Goal: Task Accomplishment & Management: Complete application form

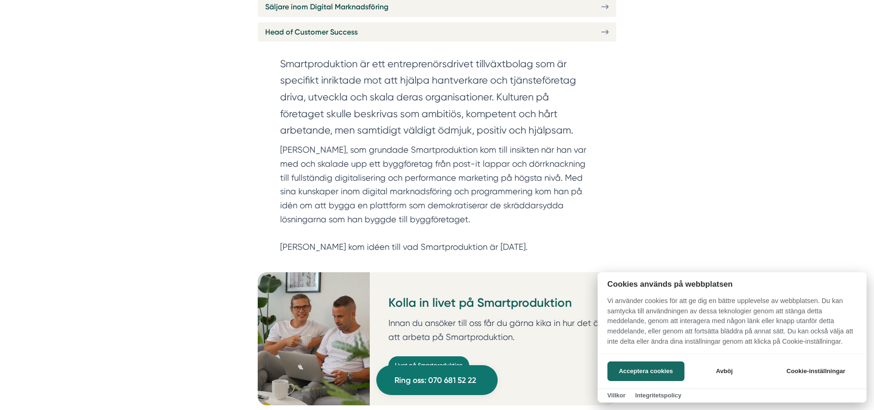
scroll to position [560, 0]
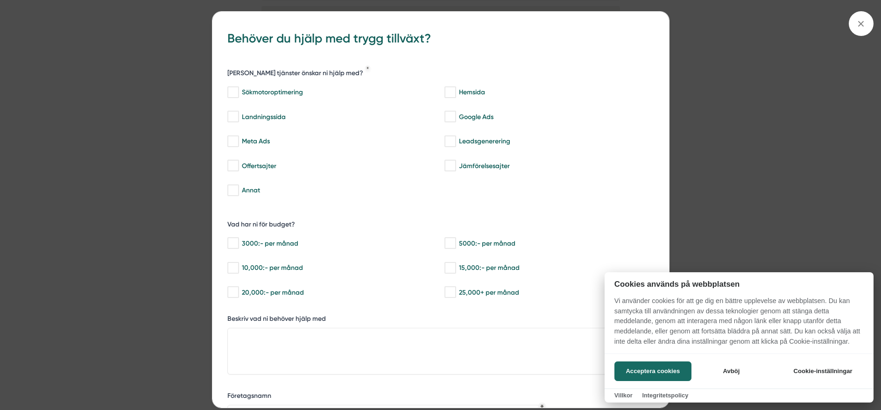
click at [866, 19] on div at bounding box center [440, 205] width 881 height 410
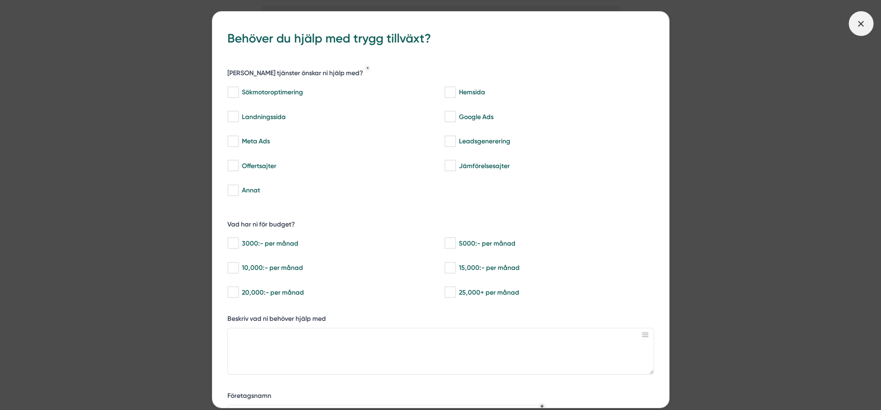
click at [865, 22] on icon at bounding box center [861, 24] width 10 height 10
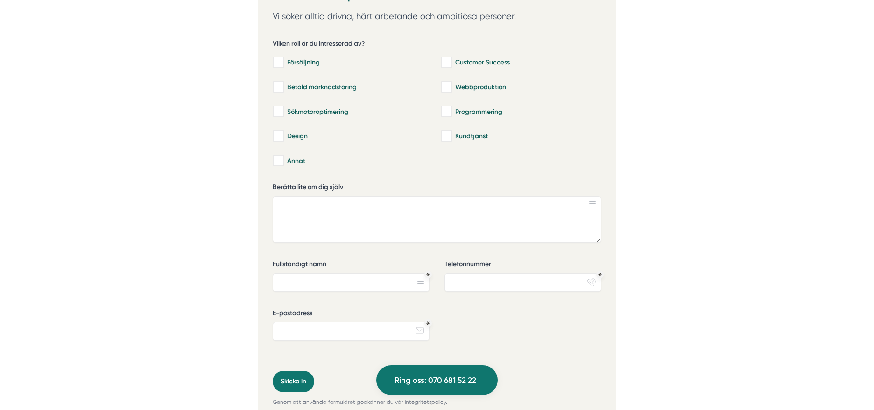
scroll to position [2194, 0]
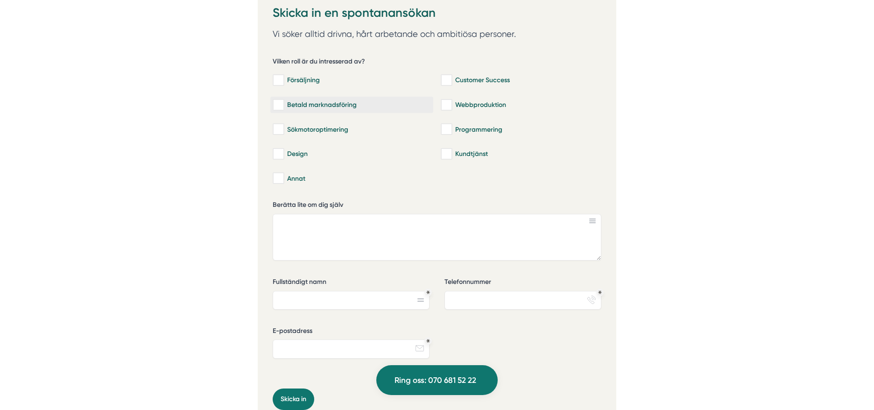
click at [283, 100] on input "Betald marknadsföring" at bounding box center [278, 104] width 11 height 9
checkbox input "true"
click at [282, 125] on input "Sökmotoroptimering" at bounding box center [278, 129] width 11 height 9
checkbox input "true"
click at [285, 149] on div "Design" at bounding box center [352, 153] width 158 height 9
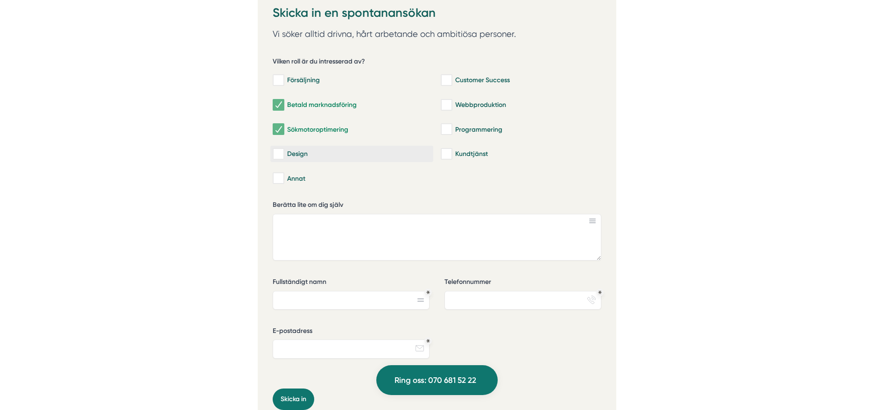
click at [283, 149] on input "Design" at bounding box center [278, 153] width 11 height 9
checkbox input "true"
click at [281, 76] on input "Försäljning" at bounding box center [278, 80] width 11 height 9
checkbox input "true"
click at [452, 100] on input "Webbproduktion" at bounding box center [446, 104] width 11 height 9
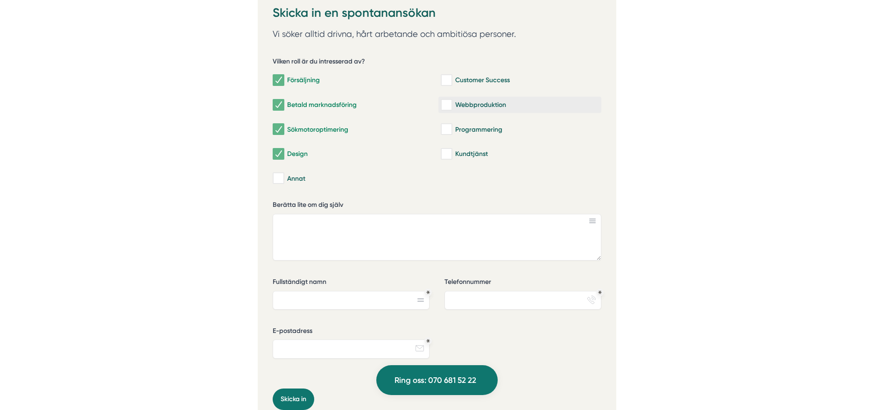
checkbox input "true"
click at [448, 76] on input "Customer Success" at bounding box center [446, 80] width 11 height 9
checkbox input "true"
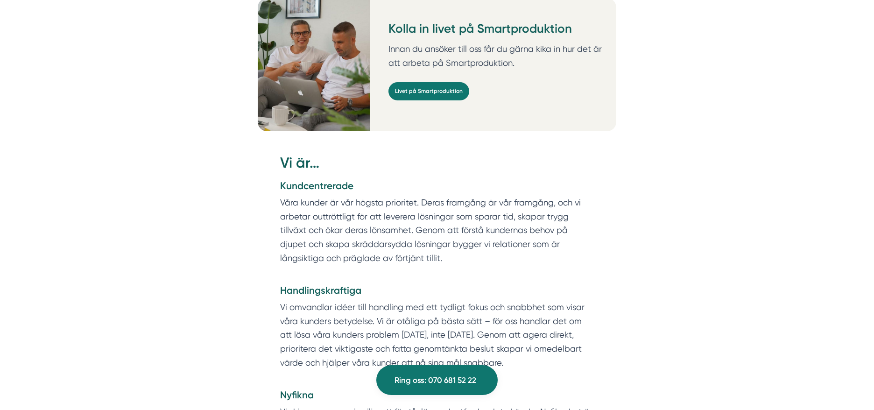
scroll to position [794, 0]
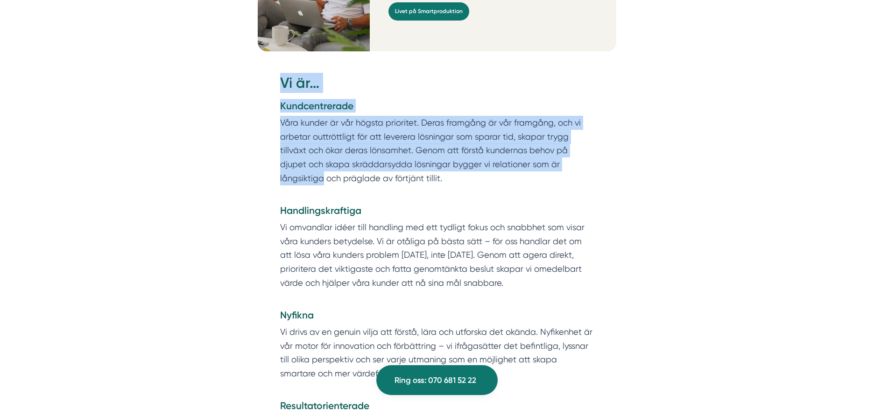
drag, startPoint x: 266, startPoint y: 166, endPoint x: 326, endPoint y: 169, distance: 60.3
click at [325, 169] on div "Vi är… Kundcentrerade Våra kunder är vår högsta prioritet. Deras framgång är vå…" at bounding box center [437, 386] width 359 height 626
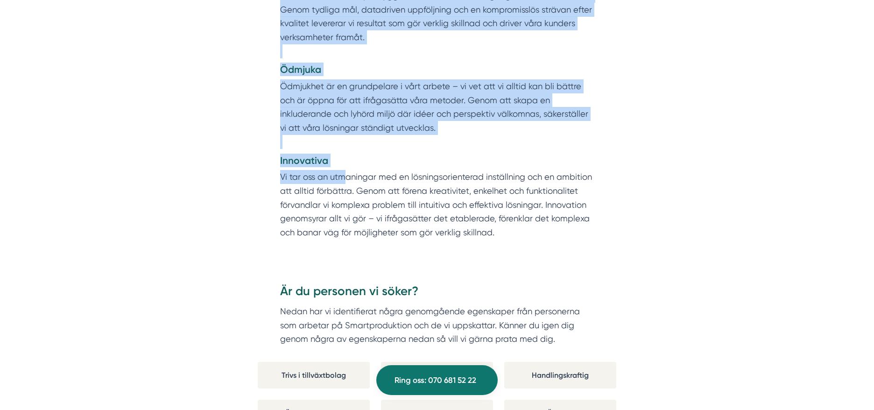
scroll to position [1354, 0]
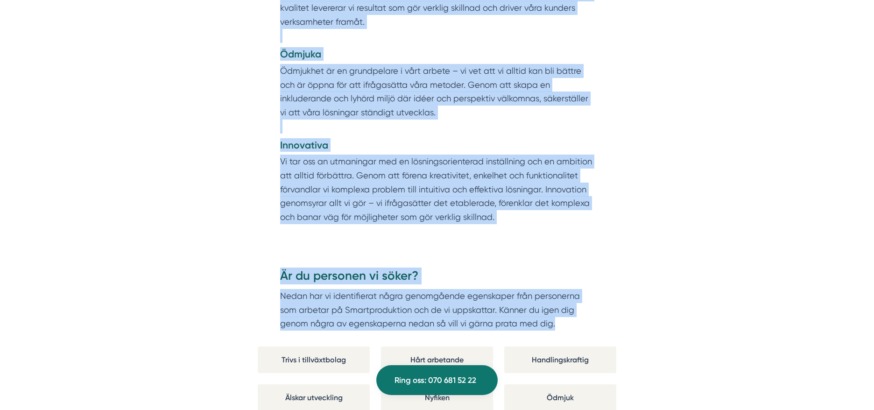
drag, startPoint x: 326, startPoint y: 169, endPoint x: 563, endPoint y: 314, distance: 277.7
copy div "ar idéer till handling med ett tydligt fokus och snabbhet som visar våra kunder…"
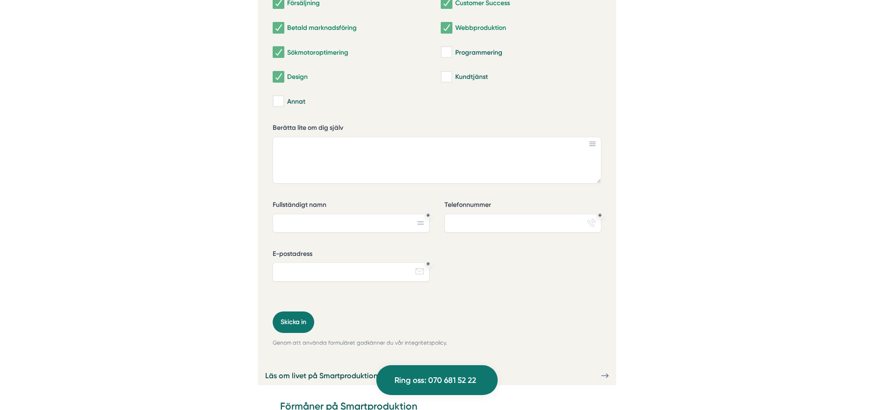
scroll to position [2288, 0]
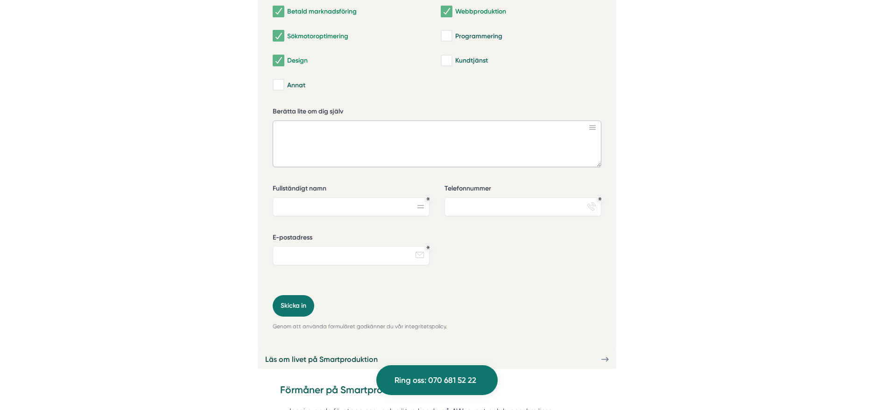
click at [316, 122] on textarea "Berätta lite om dig själv" at bounding box center [437, 143] width 329 height 47
paste textarea "Hej, Jag blev väldigt inspirerad när jag läste er annons och ert sätt att beskr…"
type textarea "Hej, Jag blev väldigt inspirerad när jag läste er annons och ert sätt att beskr…"
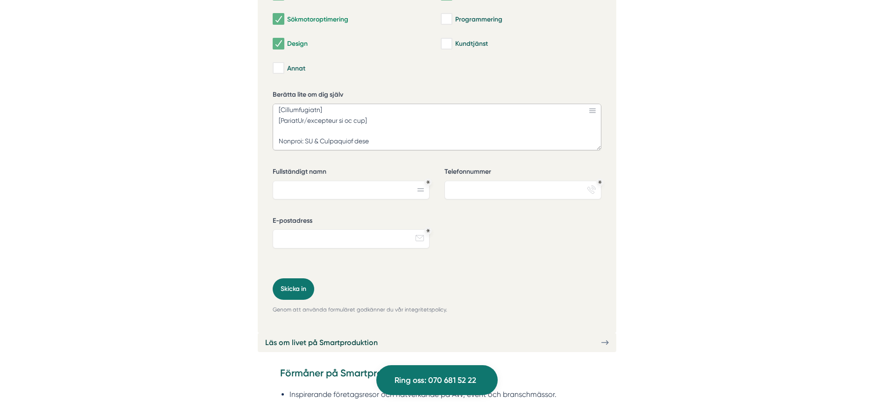
scroll to position [2335, 0]
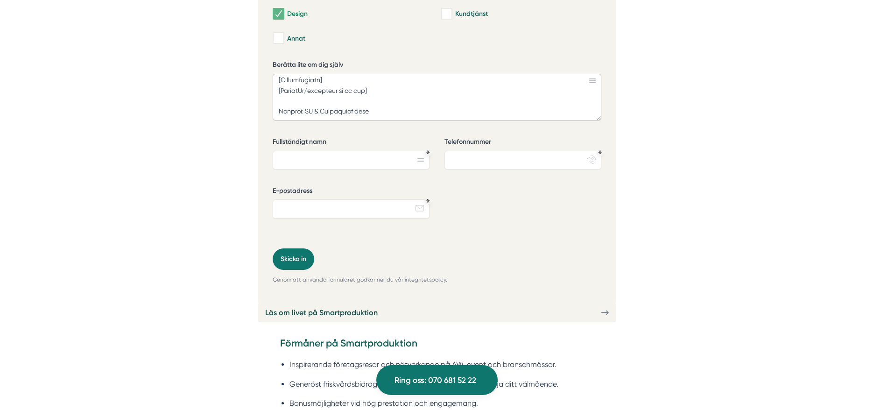
drag, startPoint x: 278, startPoint y: 116, endPoint x: 388, endPoint y: 101, distance: 111.7
click at [388, 101] on textarea "Berätta lite om dig själv" at bounding box center [437, 97] width 329 height 47
click at [346, 88] on textarea "Berätta lite om dig själv" at bounding box center [437, 97] width 329 height 47
paste textarea "Jag är utbildad inom digital marknadsföring och brinner för att skapa lösningar…"
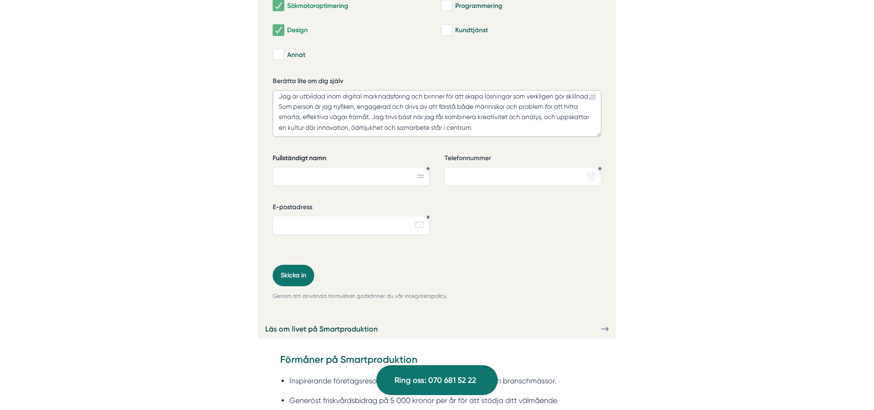
scroll to position [2335, 0]
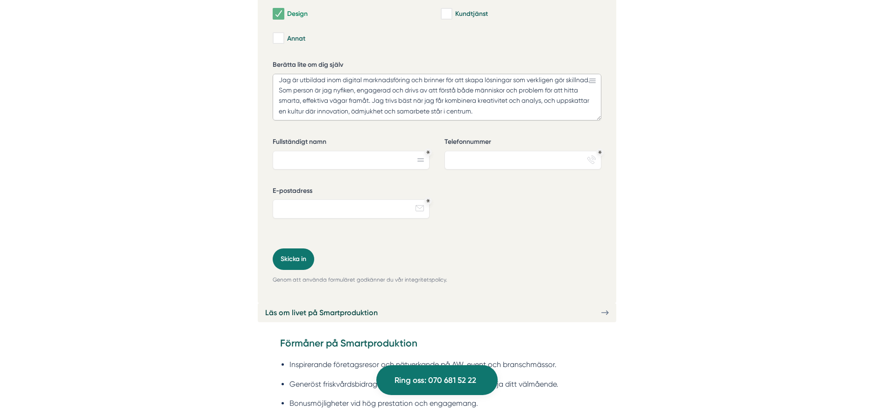
type textarea "Jag är utbildad inom digital marknadsföring och brinner för att skapa lösningar…"
click at [371, 151] on input "Fullständigt namn" at bounding box center [351, 160] width 157 height 19
type input "Julia Nyberg"
click at [466, 151] on input "Telefonnummer" at bounding box center [522, 160] width 157 height 19
type input "0707499696"
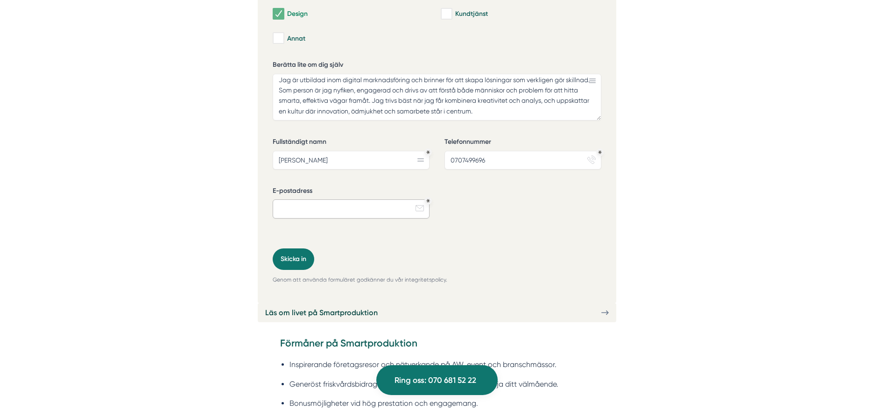
click at [303, 199] on input "E-postadress" at bounding box center [351, 208] width 157 height 19
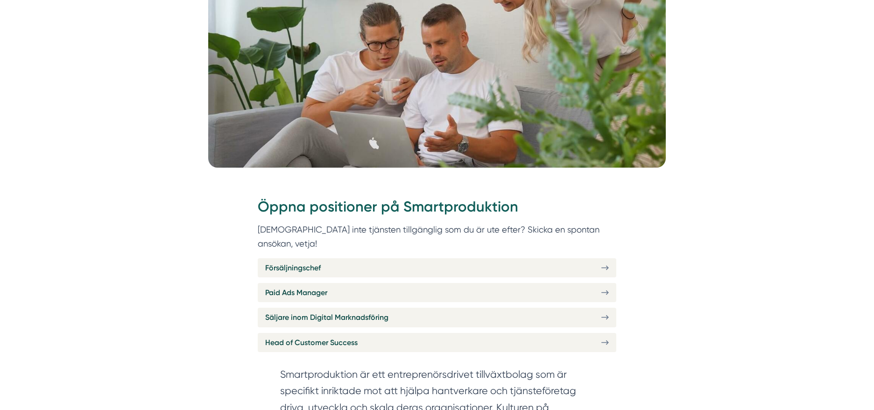
scroll to position [280, 0]
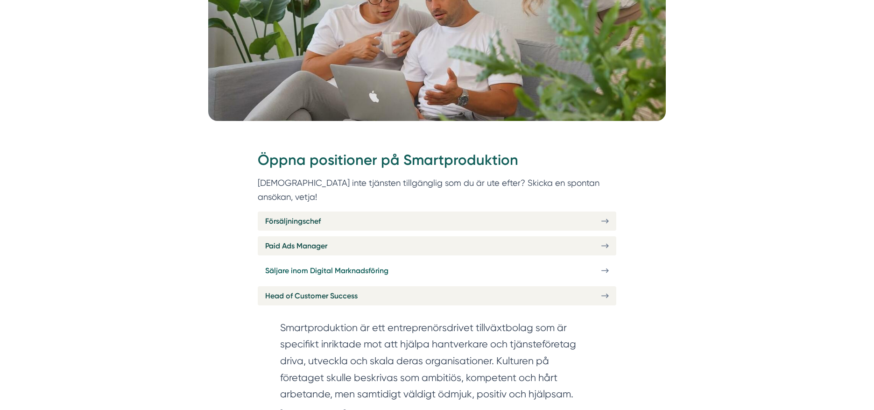
type input "nyberg.juliasofia@gmail.com"
click at [360, 265] on span "Säljare inom Digital Marknadsföring" at bounding box center [326, 271] width 123 height 12
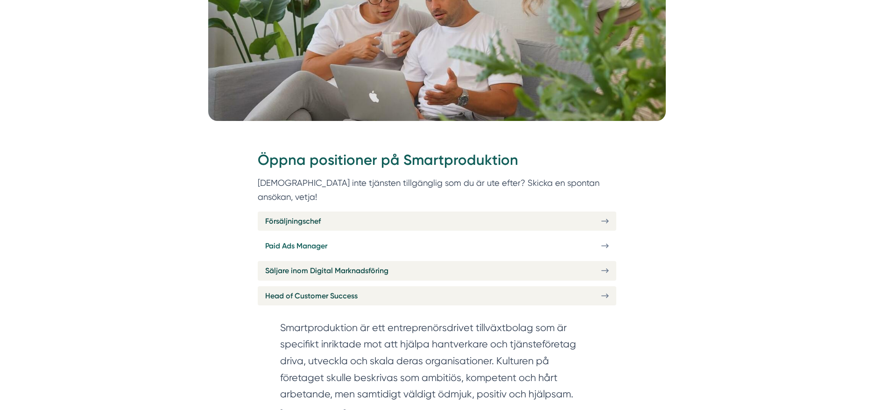
click at [310, 240] on span "Paid Ads Manager" at bounding box center [296, 246] width 62 height 12
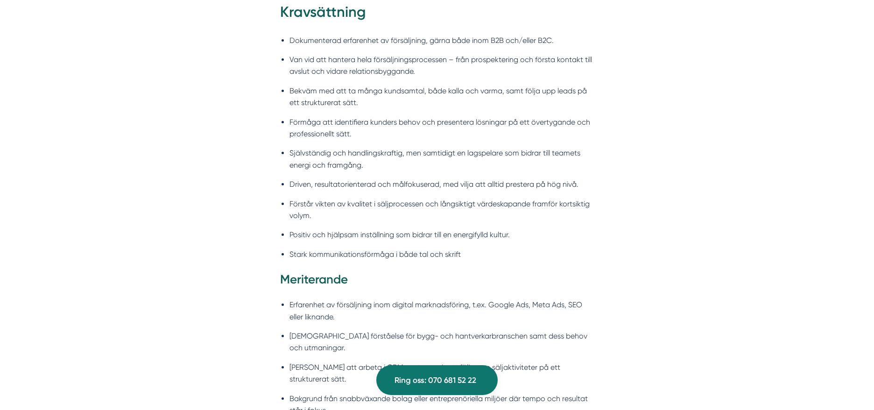
scroll to position [1167, 0]
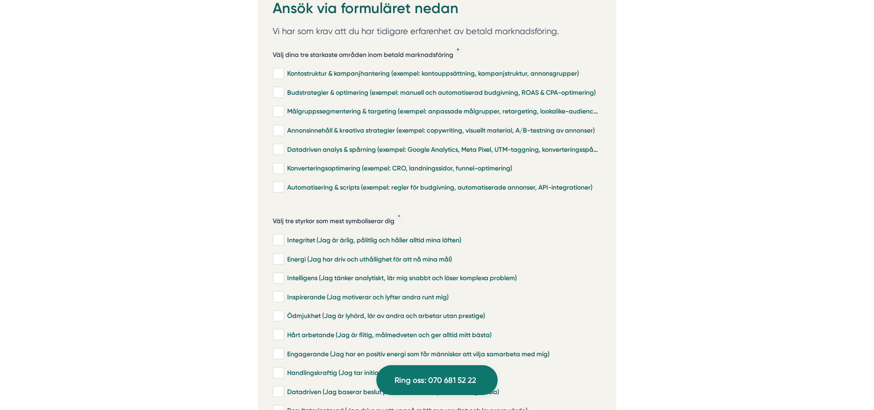
scroll to position [2148, 0]
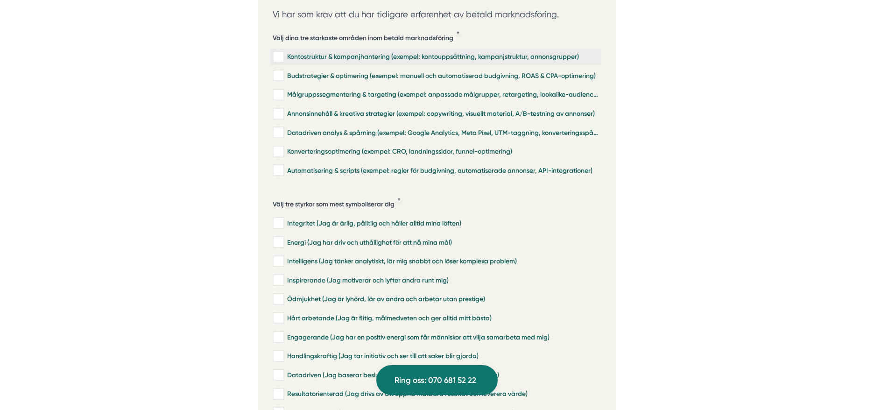
click at [277, 52] on input "Kontostruktur & kampanjhantering (exempel: kontouppsättning, kampanjstruktur, a…" at bounding box center [278, 56] width 11 height 9
checkbox input "true"
click at [282, 71] on input "Budstrategier & optimering (exempel: manuell och automatiserad budgivning, ROAS…" at bounding box center [278, 75] width 11 height 9
checkbox input "true"
click at [282, 90] on input "Målgruppssegmentering & targeting (exempel: anpassade målgrupper, retargeting, …" at bounding box center [278, 94] width 11 height 9
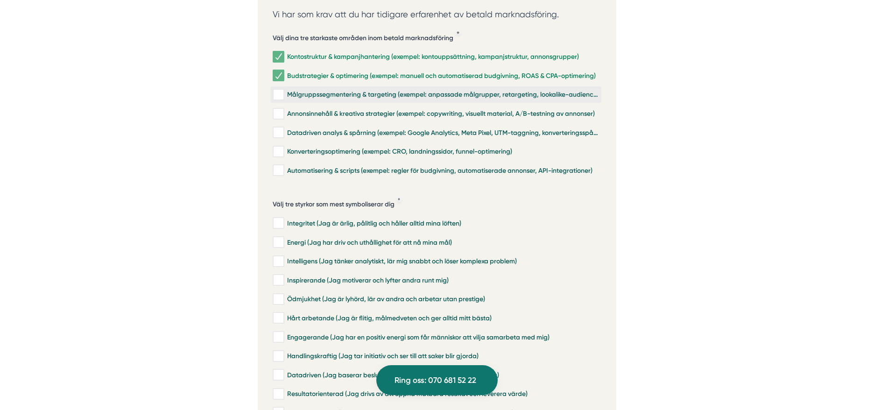
checkbox input "true"
click at [283, 109] on input "Annonsinnehåll & kreativa strategier (exempel: copywriting, visuellt material, …" at bounding box center [278, 113] width 11 height 9
checkbox input "true"
click at [279, 71] on input "Budstrategier & optimering (exempel: manuell och automatiserad budgivning, ROAS…" at bounding box center [278, 75] width 11 height 9
checkbox input "false"
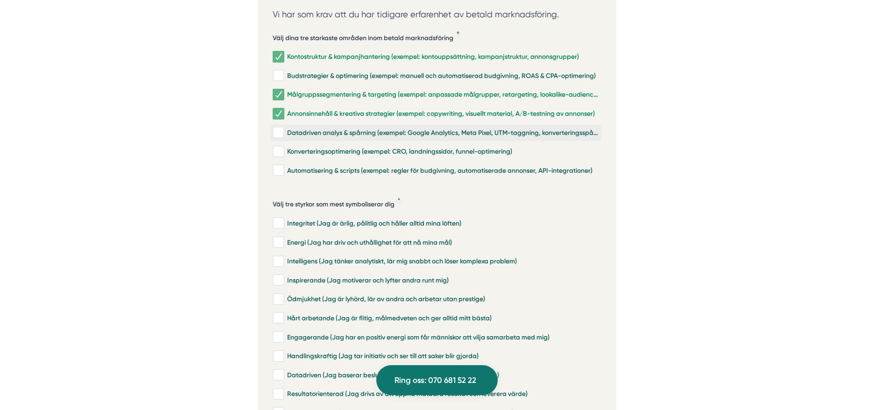
click at [285, 128] on div "Datadriven analys & spårning (exempel: Google Analytics, Meta Pixel, UTM-taggni…" at bounding box center [436, 132] width 326 height 9
click at [283, 128] on input "Datadriven analys & spårning (exempel: Google Analytics, Meta Pixel, UTM-taggni…" at bounding box center [278, 132] width 11 height 9
checkbox input "true"
click at [282, 147] on input "Konverteringsoptimering (exempel: CRO, landningssidor, funnel-optimering)" at bounding box center [278, 151] width 11 height 9
checkbox input "true"
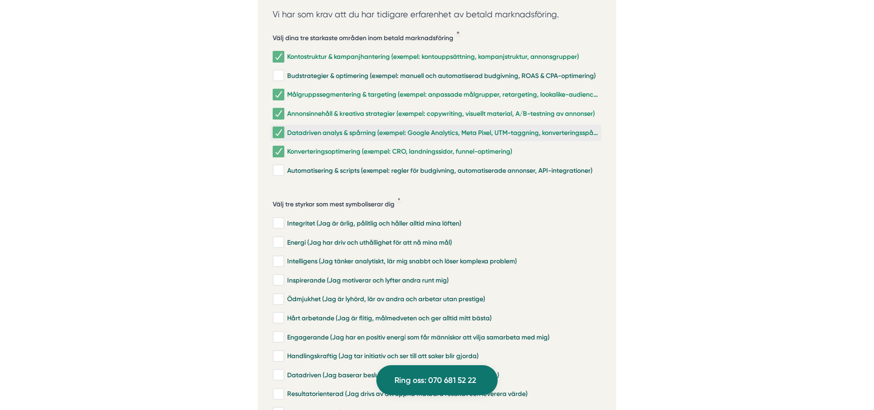
click at [282, 128] on input "Datadriven analys & spårning (exempel: Google Analytics, Meta Pixel, UTM-taggni…" at bounding box center [278, 132] width 11 height 9
checkbox input "false"
click at [279, 52] on input "Kontostruktur & kampanjhantering (exempel: kontouppsättning, kampanjstruktur, a…" at bounding box center [278, 56] width 11 height 9
checkbox input "false"
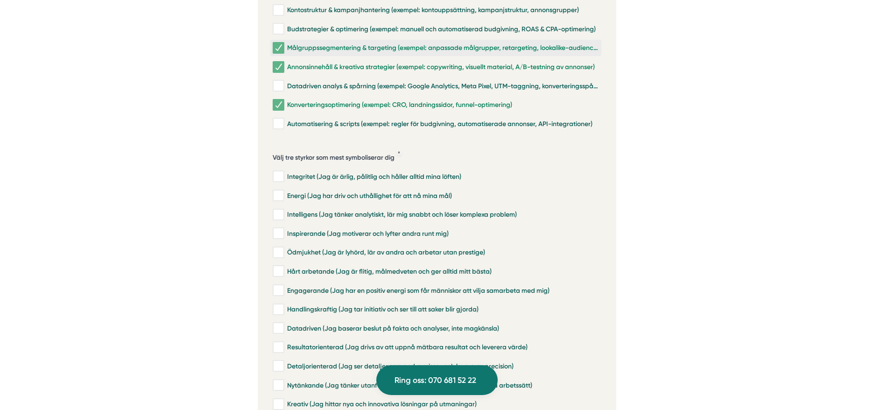
scroll to position [2241, 0]
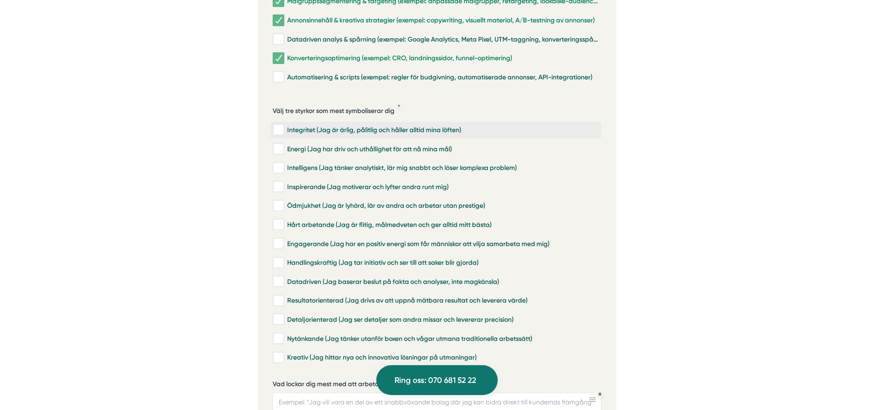
click at [286, 125] on div "Integritet (Jag är ärlig, pålitlig och håller alltid mina löften)" at bounding box center [436, 129] width 326 height 9
click at [283, 125] on input "Integritet (Jag är ärlig, pålitlig och håller alltid mina löften)" at bounding box center [278, 129] width 11 height 9
checkbox input "true"
click at [282, 201] on input "Ödmjukhet (Jag är lyhörd, lär av andra och arbetar utan prestige)" at bounding box center [278, 205] width 11 height 9
checkbox input "true"
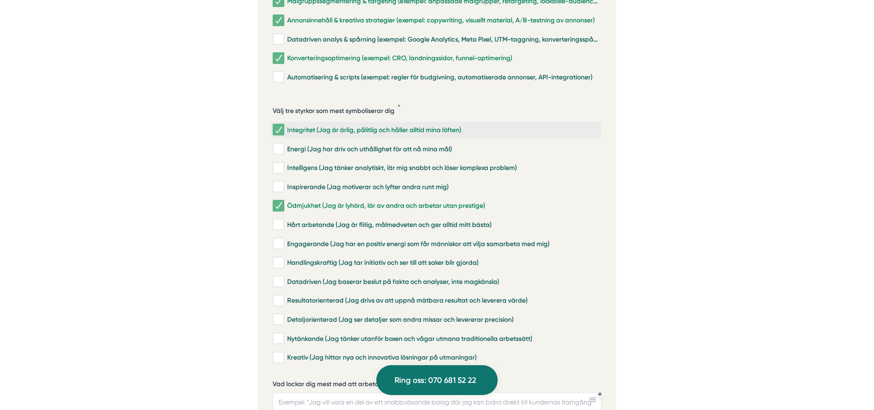
click at [282, 125] on input "Integritet (Jag är ärlig, pålitlig och håller alltid mina löften)" at bounding box center [278, 129] width 11 height 9
checkbox input "false"
click at [281, 182] on input "Inspirerande (Jag motiverar och lyfter andra runt mig)" at bounding box center [278, 186] width 11 height 9
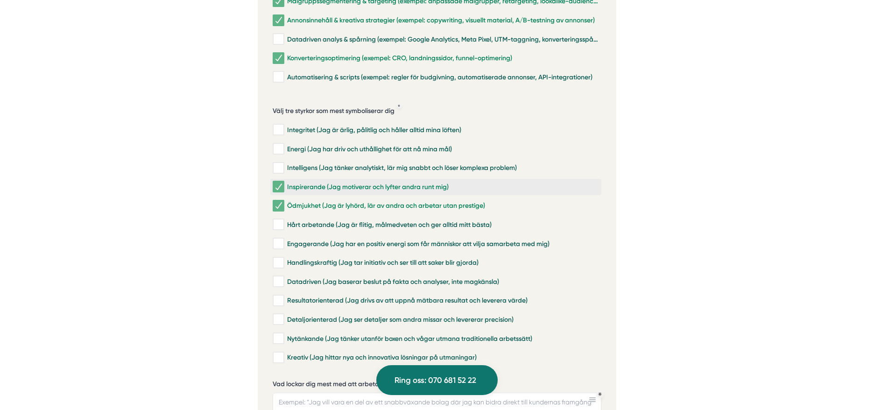
click at [280, 182] on input "Inspirerande (Jag motiverar och lyfter andra runt mig)" at bounding box center [278, 186] width 11 height 9
checkbox input "false"
click at [283, 239] on input "Engagerande (Jag har en positiv energi som får människor att vilja samarbeta me…" at bounding box center [278, 243] width 11 height 9
checkbox input "true"
click at [283, 353] on input "Kreativ (Jag hittar nya och innovativa lösningar på utmaningar)" at bounding box center [278, 357] width 11 height 9
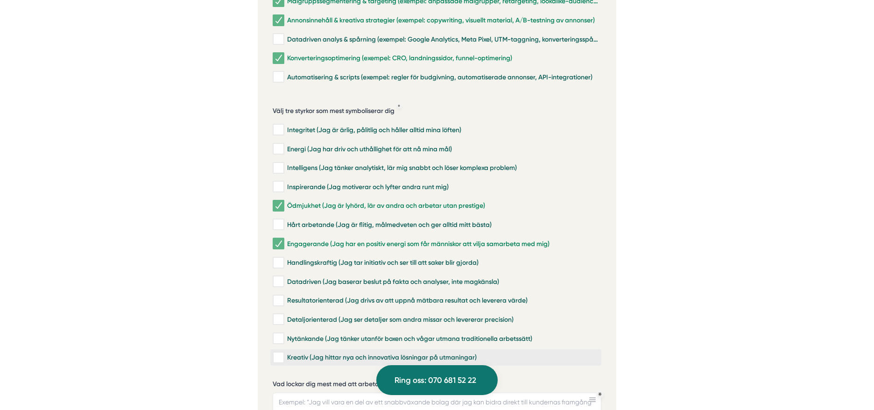
checkbox input "true"
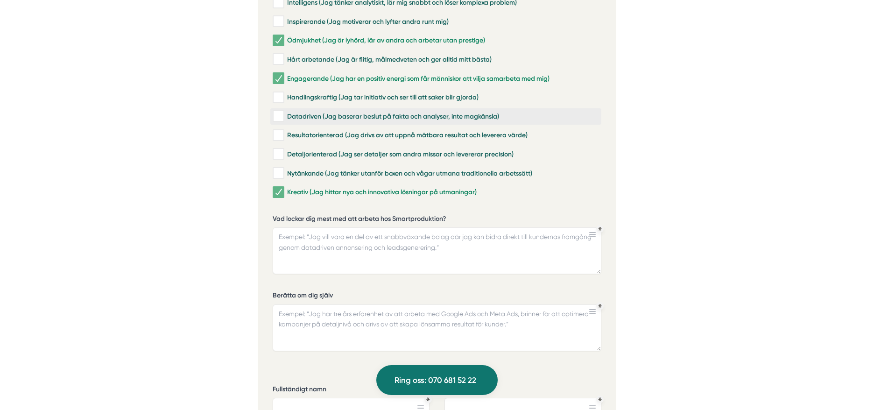
scroll to position [2428, 0]
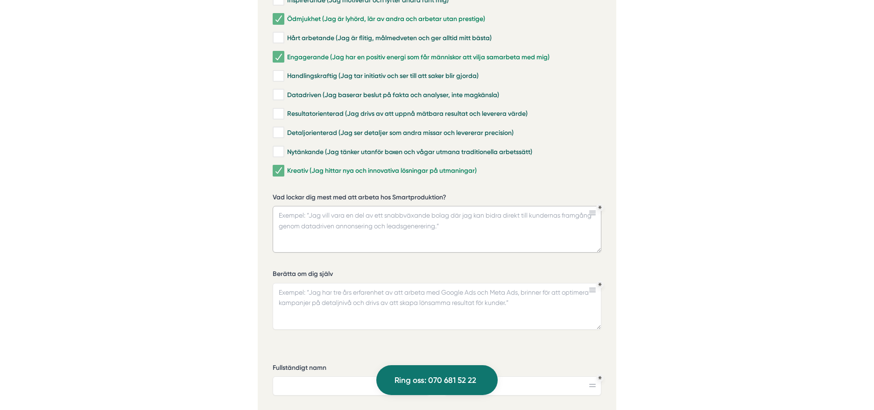
click at [330, 206] on textarea "Vad lockar dig mest med att arbeta hos Smartproduktion?" at bounding box center [437, 229] width 329 height 47
paste textarea "Det som lockar mig mest med Smartproduktion är ert sätt att förena nyfikenhet, …"
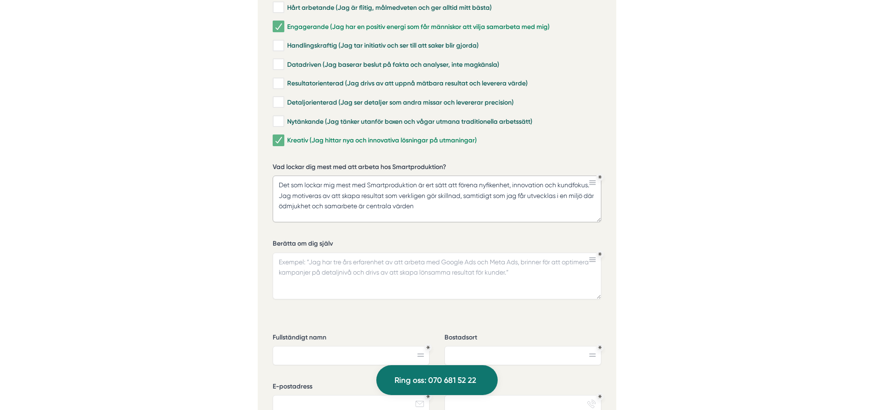
scroll to position [2475, 0]
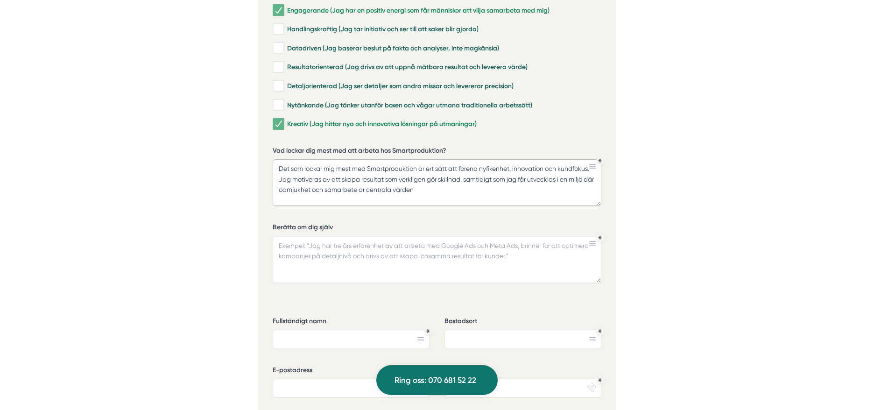
type textarea "Det som lockar mig mest med Smartproduktion är ert sätt att förena nyfikenhet, …"
click at [368, 236] on textarea "Berätta om dig själv" at bounding box center [437, 259] width 329 height 47
paste textarea "Jag är utbildad inom digital marknadsföring och brinner för att skapa lösningar…"
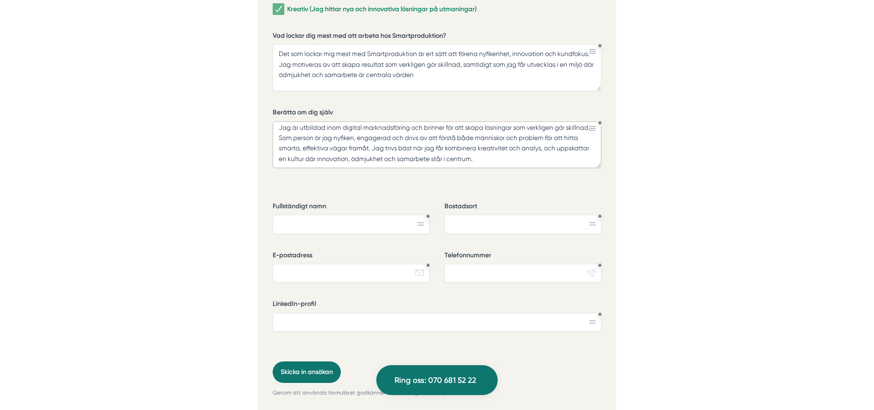
scroll to position [2615, 0]
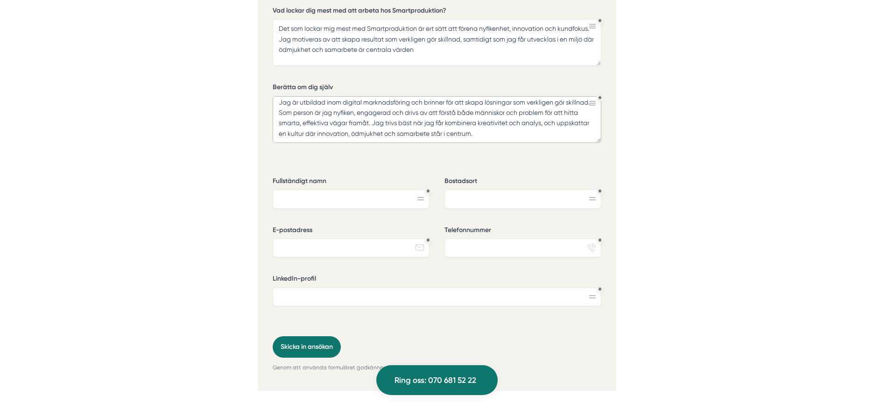
type textarea "Jag är utbildad inom digital marknadsföring och brinner för att skapa lösningar…"
click at [361, 190] on input "Fullständigt namn" at bounding box center [351, 199] width 157 height 19
type input "Julia Nyberg"
click at [473, 190] on input "Bostadsort" at bounding box center [522, 199] width 157 height 19
type input "Stockholm/Västerås"
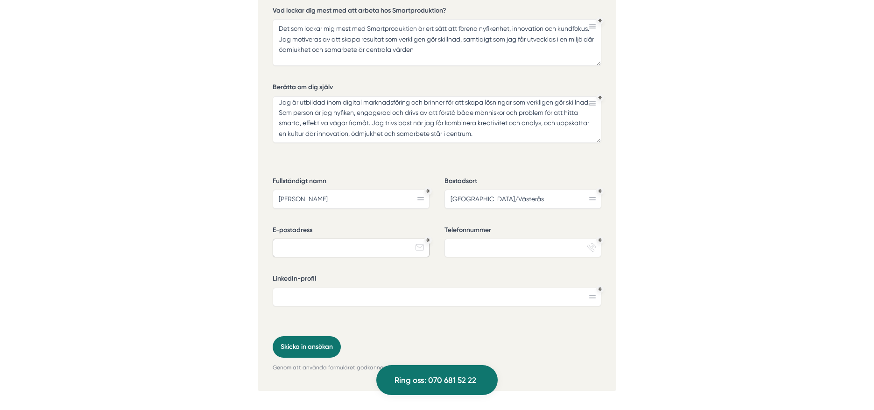
click at [300, 239] on input "E-postadress" at bounding box center [351, 248] width 157 height 19
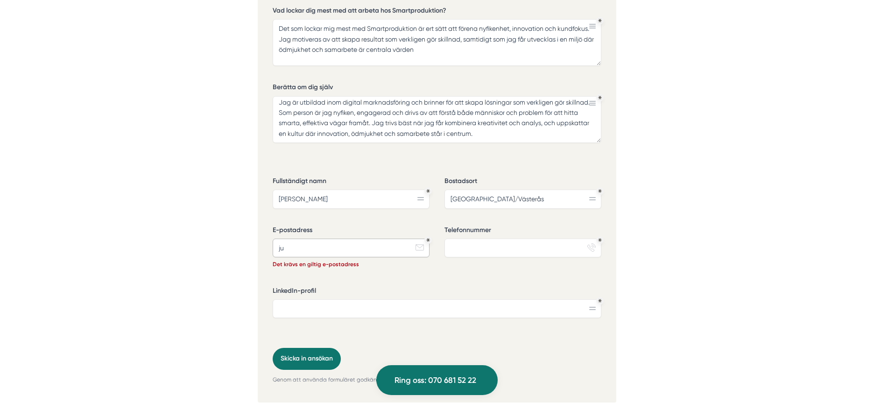
type input "j"
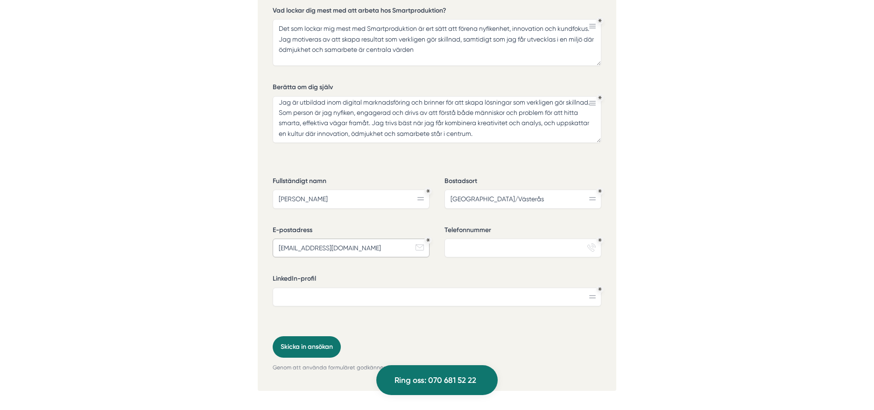
type input "nyberg.juliasofia@gmail.com"
click at [464, 239] on input "Telefonnummer" at bounding box center [522, 248] width 157 height 19
type input "0707499696"
click at [292, 288] on input "LinkedIn-profil" at bounding box center [437, 297] width 329 height 19
paste input "https://www.linkedin.com/in/julia-nyberg-207019250/"
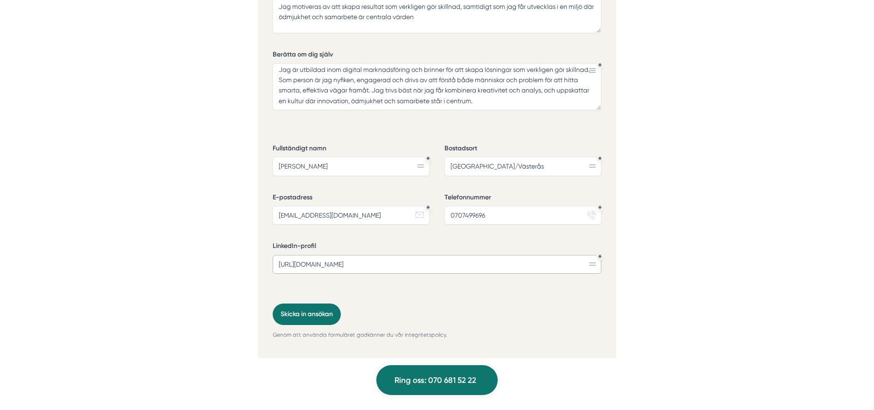
scroll to position [2661, 0]
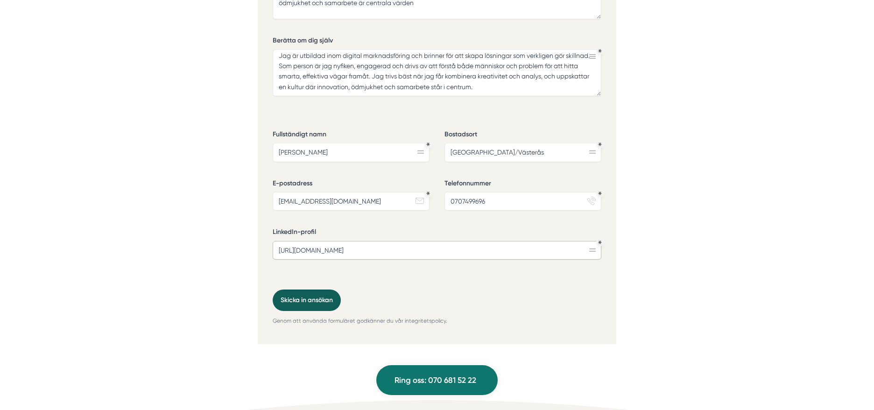
type input "https://www.linkedin.com/in/julia-nyberg-207019250/"
click at [311, 289] on button "Skicka in ansökan" at bounding box center [307, 299] width 68 height 21
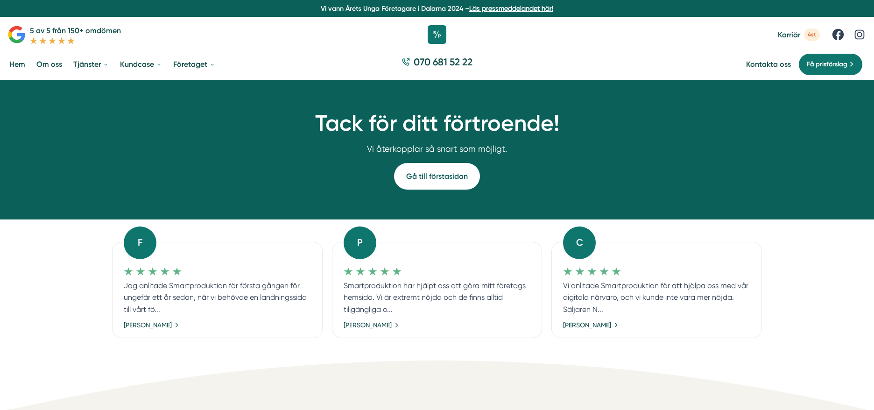
click at [416, 176] on link "Gå till förstasidan" at bounding box center [437, 176] width 86 height 27
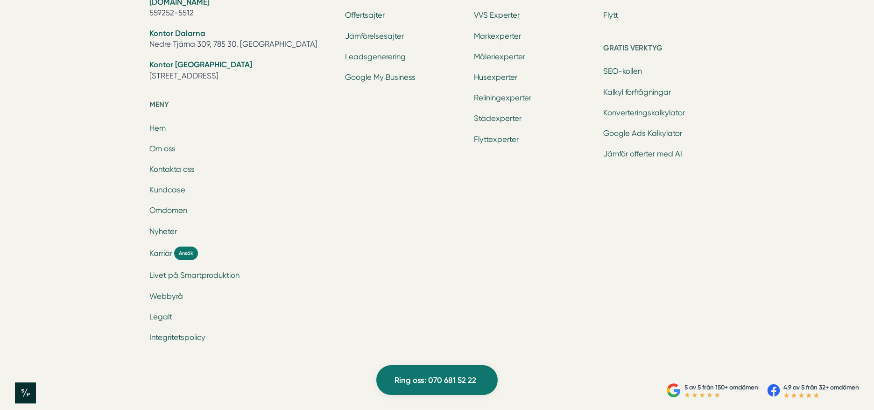
scroll to position [3153, 0]
